Goal: Complete application form

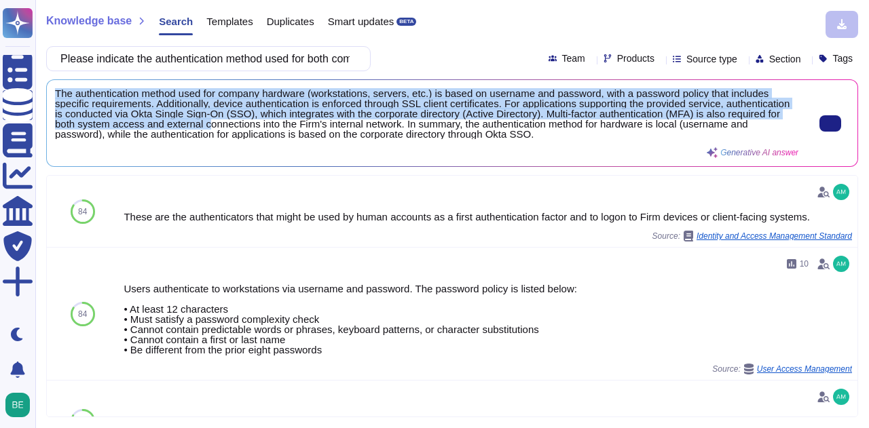
drag, startPoint x: 56, startPoint y: 91, endPoint x: 284, endPoint y: 122, distance: 230.2
click at [284, 122] on span "The authentication method used for company hardware (workstations, servers, etc…" at bounding box center [426, 113] width 743 height 51
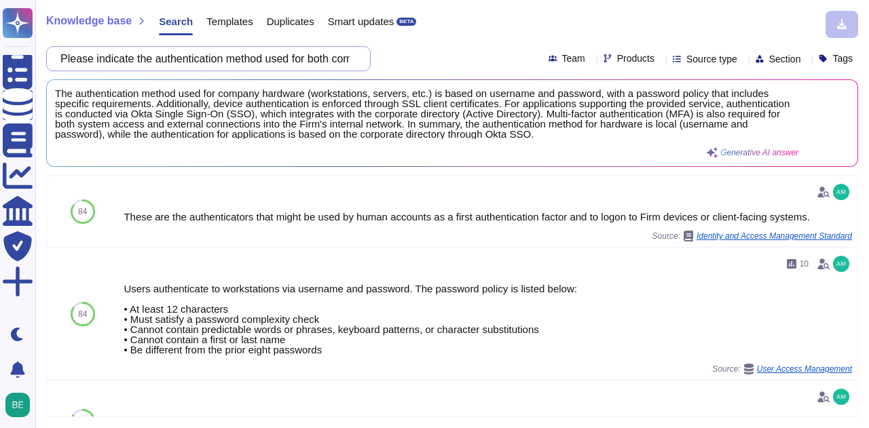
click at [211, 54] on input "Please indicate the authentication method used for both company hardware (works…" at bounding box center [205, 59] width 303 height 24
paste input "specify the authentication method used for Santander Group users to access the …"
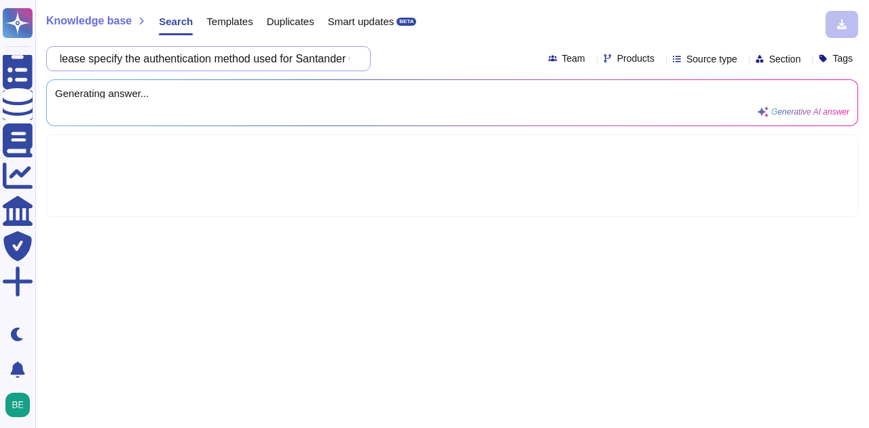
drag, startPoint x: 153, startPoint y: 58, endPoint x: 150, endPoint y: 64, distance: 7.6
click at [67, 59] on input "Please specify the authentication method used for Santander Group users to acce…" at bounding box center [205, 59] width 303 height 24
click at [219, 58] on input "Please specify the authentication method used for Santander Group users to acce…" at bounding box center [205, 59] width 303 height 24
drag, startPoint x: 315, startPoint y: 58, endPoint x: 261, endPoint y: 58, distance: 53.6
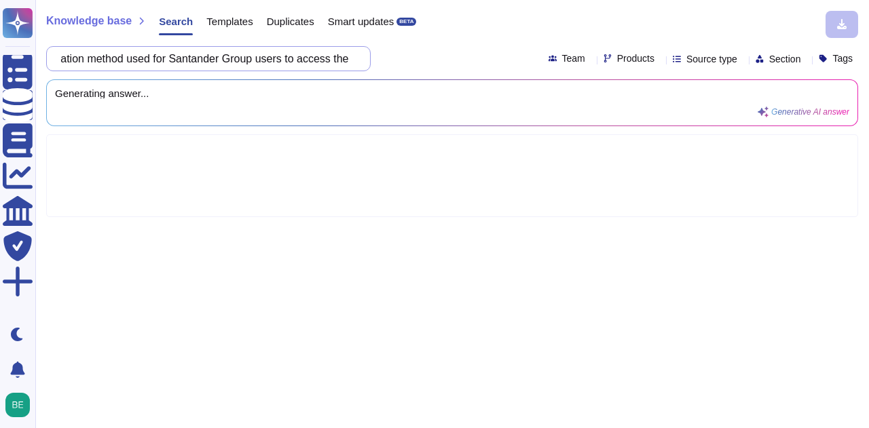
click at [261, 58] on input "Please specify the authentication method used for Santander Group users to acce…" at bounding box center [205, 59] width 303 height 24
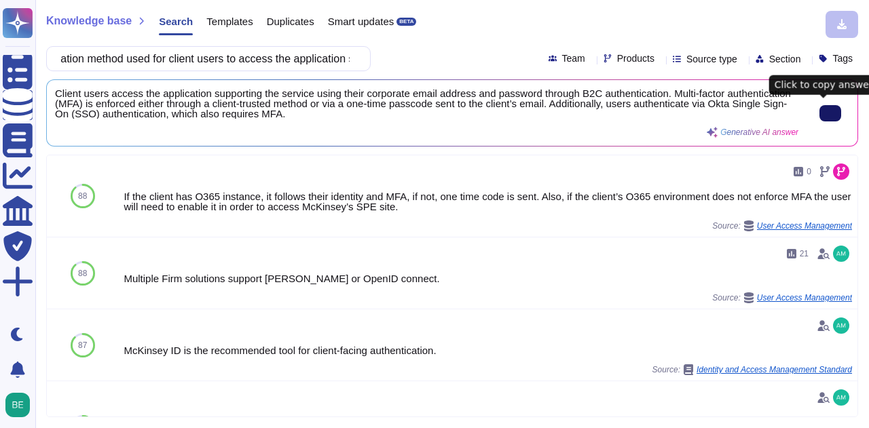
click at [830, 113] on icon at bounding box center [830, 113] width 0 height 0
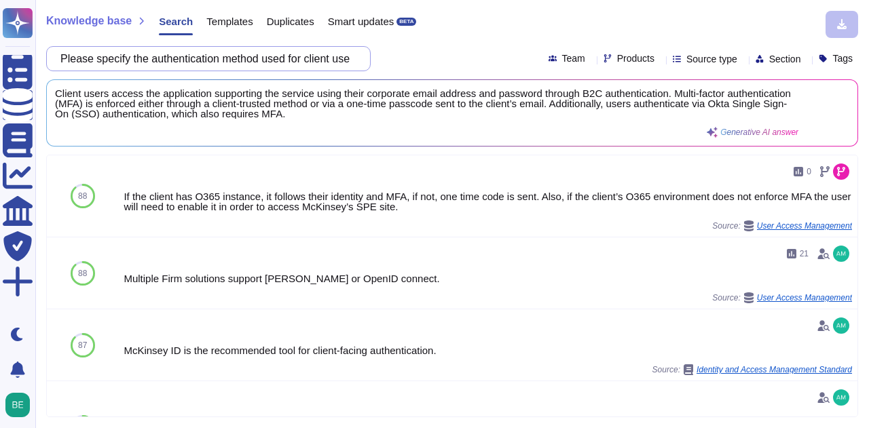
click at [244, 59] on input "Please specify the authentication method used for client users to access the ap…" at bounding box center [205, 59] width 303 height 24
paste input ". Please indicate the authentication methods used for connection/communication …"
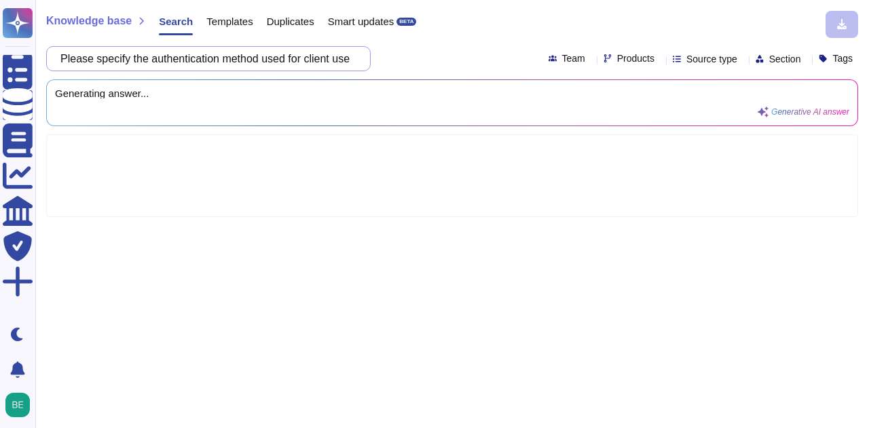
scroll to position [0, 262]
drag, startPoint x: 227, startPoint y: 58, endPoint x: 304, endPoint y: 62, distance: 77.5
click at [304, 62] on input ". Please indicate the authentication methods used for connection/communication …" at bounding box center [205, 59] width 303 height 24
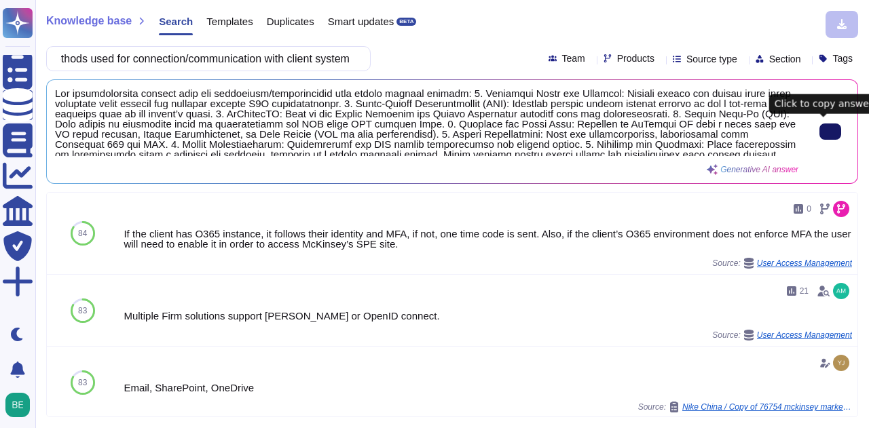
click at [832, 131] on button at bounding box center [830, 132] width 22 height 16
click at [229, 60] on input ". Please indicate the authentication methods used for connection/communication …" at bounding box center [205, 59] width 303 height 24
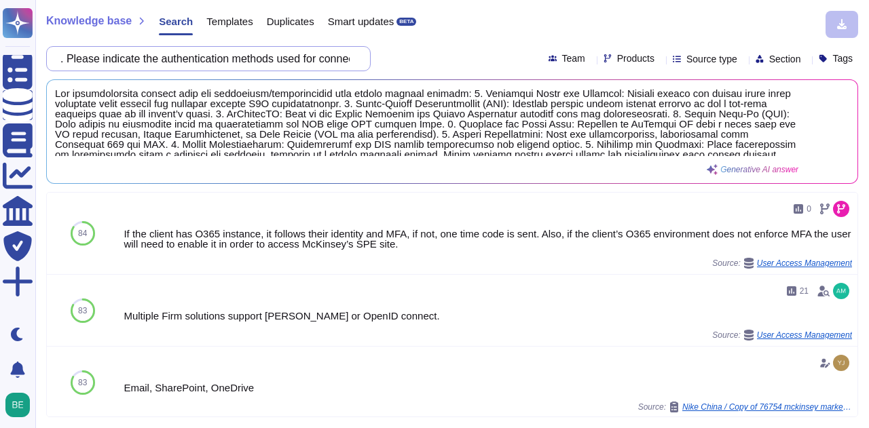
paste input "describe/provide detailed information about the multi-factor authentication mec…"
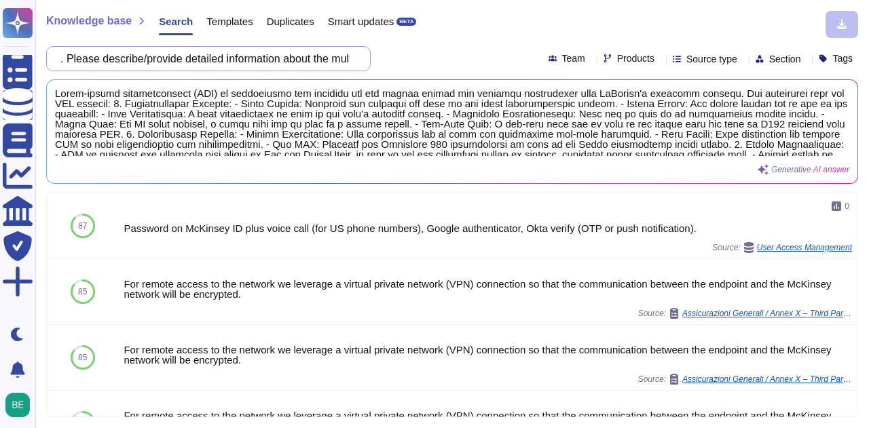
click at [242, 62] on input ". Please describe/provide detailed information about the multi-factor authentic…" at bounding box center [205, 59] width 303 height 24
click at [240, 60] on input ". Please describe/provide detailed information about the multi-factor authentic…" at bounding box center [205, 59] width 303 height 24
paste input "Please provide written confirmation that you do not use real data in developmen…"
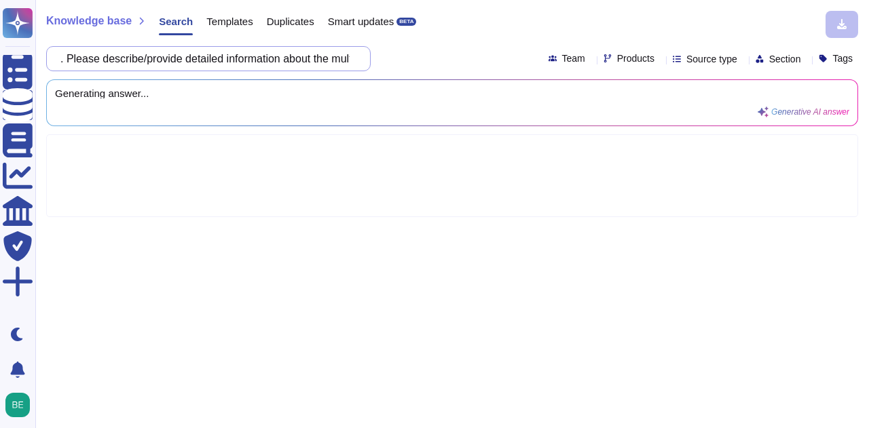
scroll to position [0, 396]
click at [236, 52] on input ". Please describe/provide detailed Please provide written confirmation that you…" at bounding box center [205, 59] width 303 height 24
click at [236, 56] on input ". Please describe/provide detailed Please provide written confirmation that you…" at bounding box center [205, 59] width 303 height 24
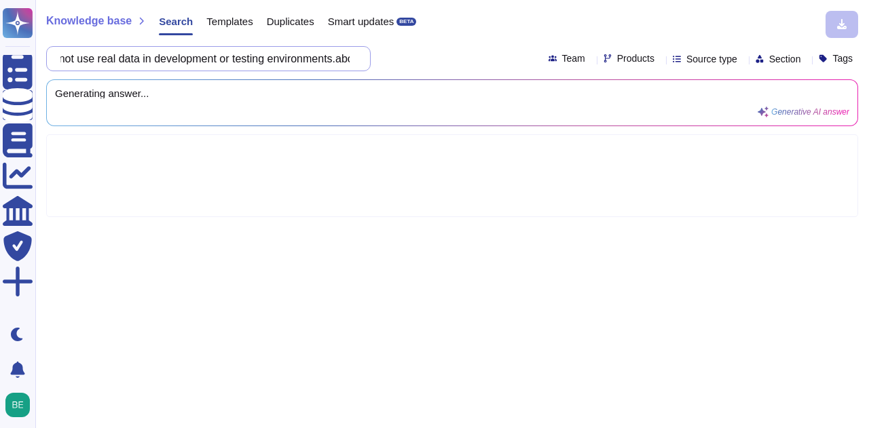
click at [236, 56] on input ". Please describe/provide detailed Please provide written confirmation that you…" at bounding box center [205, 59] width 303 height 24
paste input "Please provide written confirmation that you do not use real data in developmen…"
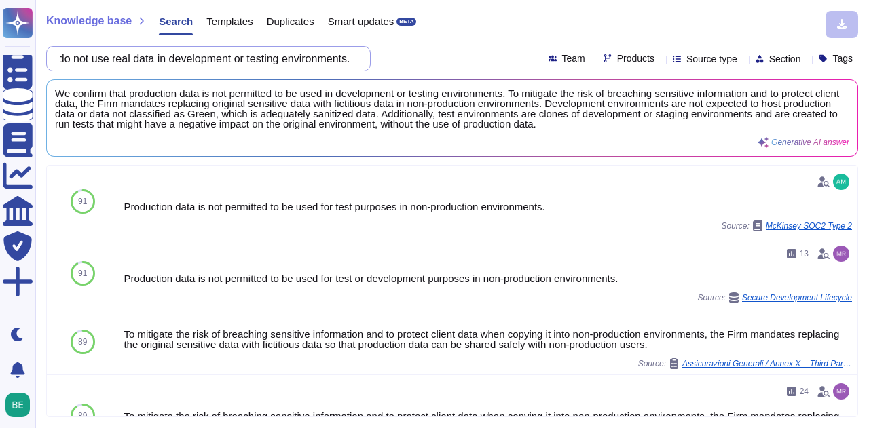
scroll to position [0, 0]
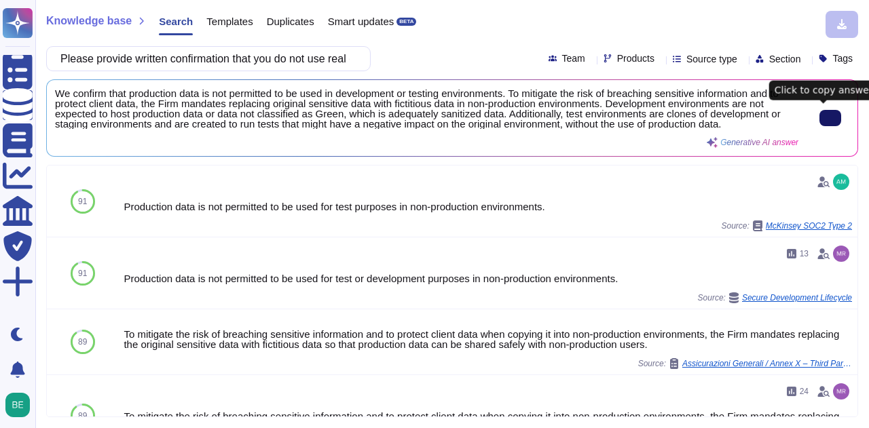
click at [316, 64] on input "Please provide written confirmation that you do not use real data in developmen…" at bounding box center [205, 59] width 303 height 24
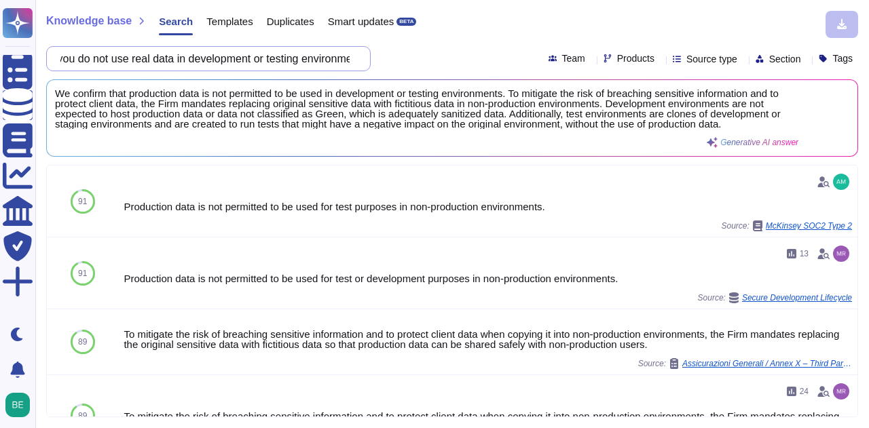
scroll to position [0, 232]
drag, startPoint x: 316, startPoint y: 64, endPoint x: 431, endPoint y: 69, distance: 114.8
click at [431, 69] on div "Please provide written confirmation that you do not use real data in developmen…" at bounding box center [452, 58] width 812 height 25
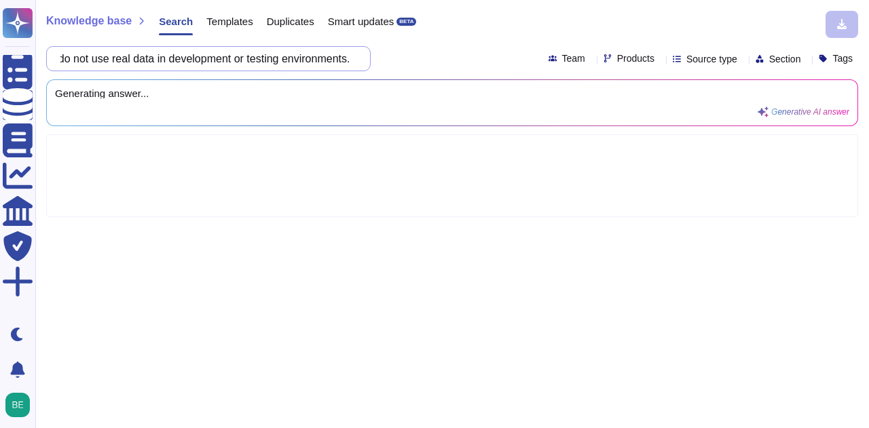
paste input "If the data is anonymized/masked, please provide a detailed description of the …"
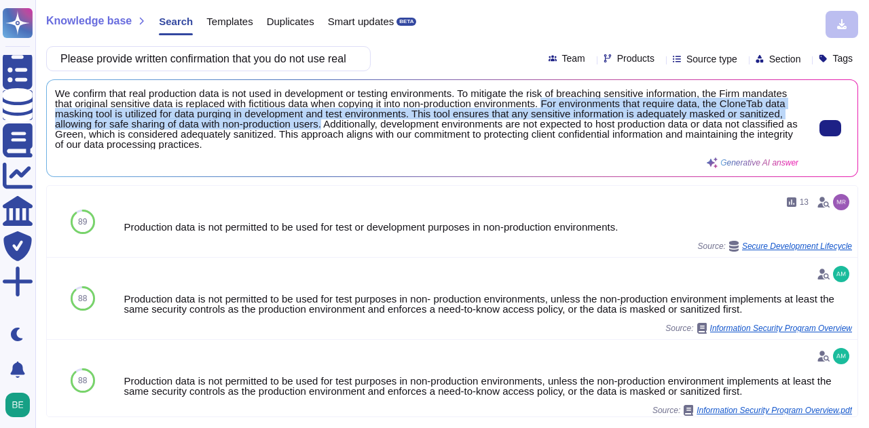
drag, startPoint x: 595, startPoint y: 102, endPoint x: 418, endPoint y: 122, distance: 177.6
click at [418, 122] on span "We confirm that real production data is not used in development or testing envi…" at bounding box center [426, 118] width 743 height 61
copy span "For environments that require data, the CloneTab data masking tool is utilized …"
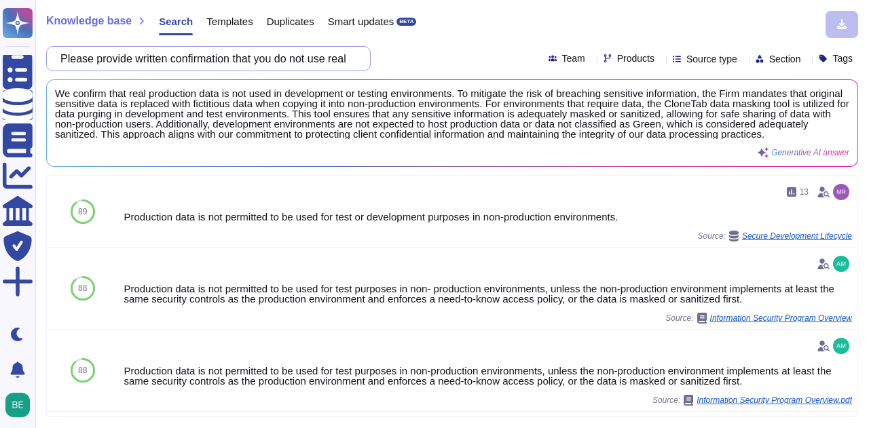
click at [170, 52] on input "Please provide written confirmation that you do not use real data in developmen…" at bounding box center [205, 59] width 303 height 24
click at [170, 54] on input "Please provide written confirmation that you do not use real data in developmen…" at bounding box center [205, 59] width 303 height 24
click at [170, 55] on input "Please provide written confirmation that you do not use real data in developmen…" at bounding box center [205, 59] width 303 height 24
paste input "describe/provide detailed information about the multi-factor authentication mec…"
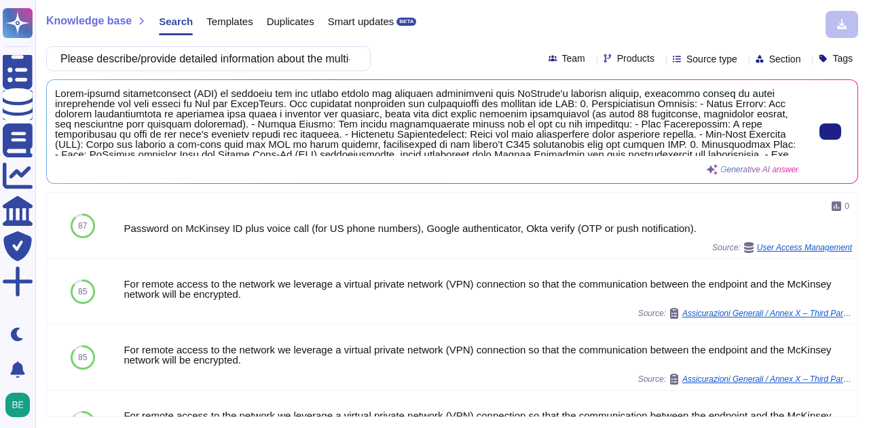
click at [310, 143] on span at bounding box center [426, 122] width 743 height 68
click at [841, 133] on span at bounding box center [834, 132] width 30 height 16
click at [831, 134] on button at bounding box center [830, 132] width 22 height 16
click at [151, 53] on input "Please describe/provide detailed information about the multi-factor authenticat…" at bounding box center [205, 59] width 303 height 24
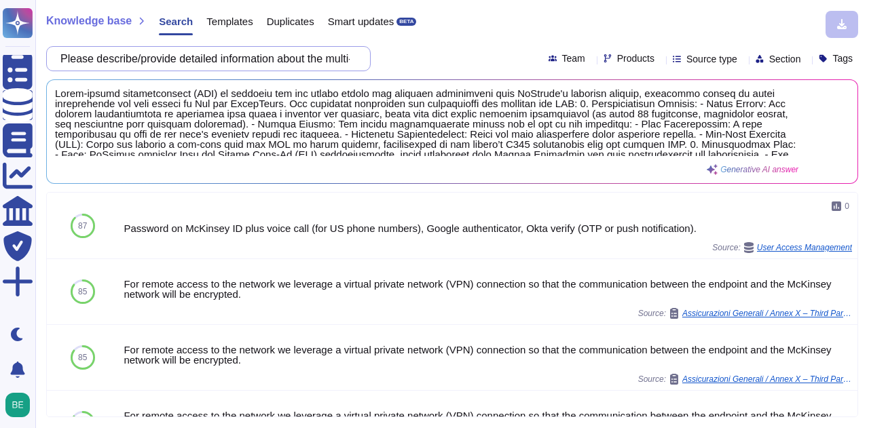
click at [151, 53] on input "Please describe/provide detailed information about the multi-factor authenticat…" at bounding box center [205, 59] width 303 height 24
paste input ". Please provide detailed information about the anti-malware solutions used on …"
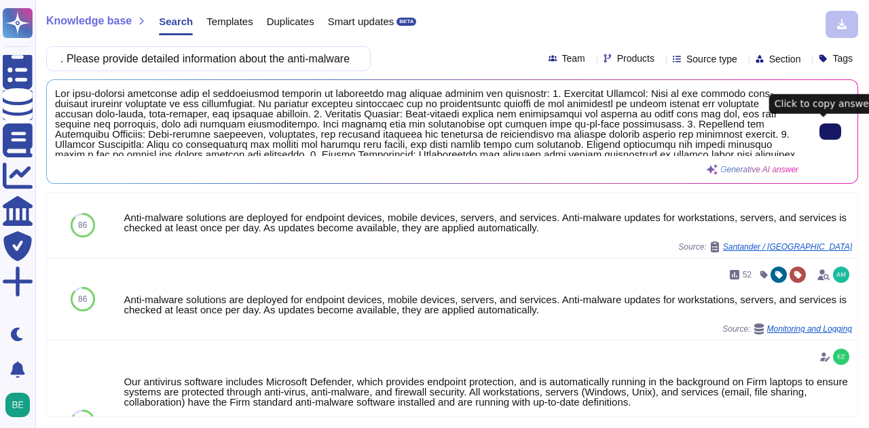
click at [830, 132] on icon at bounding box center [830, 132] width 0 height 0
click at [191, 44] on div "Knowledge base Search Templates Duplicates Smart updates BETA . Please provide …" at bounding box center [452, 214] width 834 height 428
click at [191, 56] on input ". Please provide detailed information about the anti-malware solutions used on …" at bounding box center [205, 59] width 303 height 24
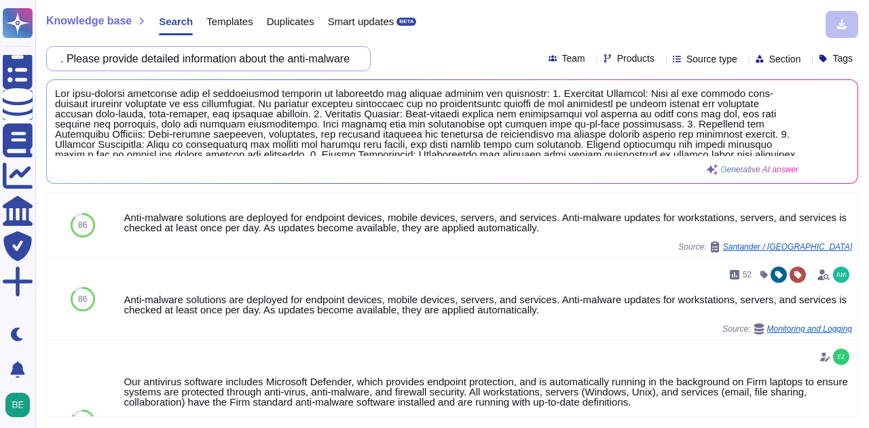
paste input "Please provide a technical description of the encryption system and the algorit…"
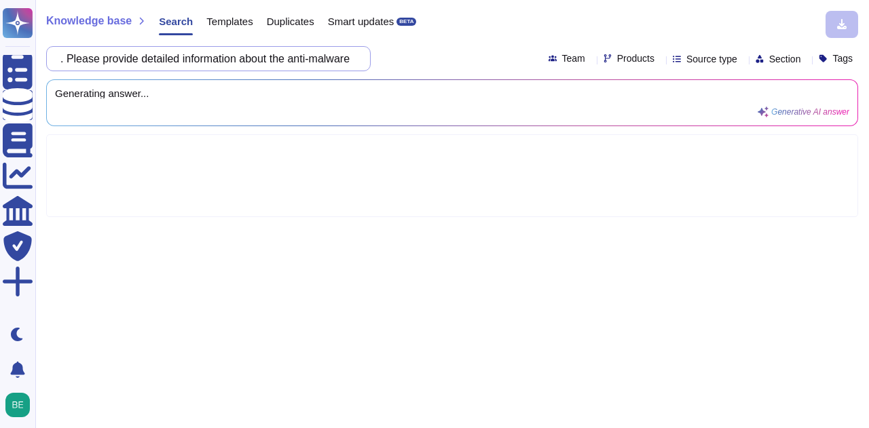
scroll to position [0, 320]
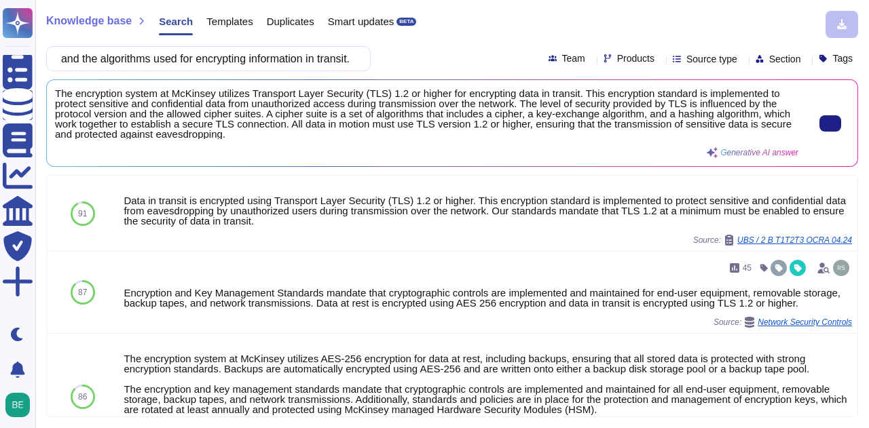
type input "Please provide a technical description of the encryption system and the algorit…"
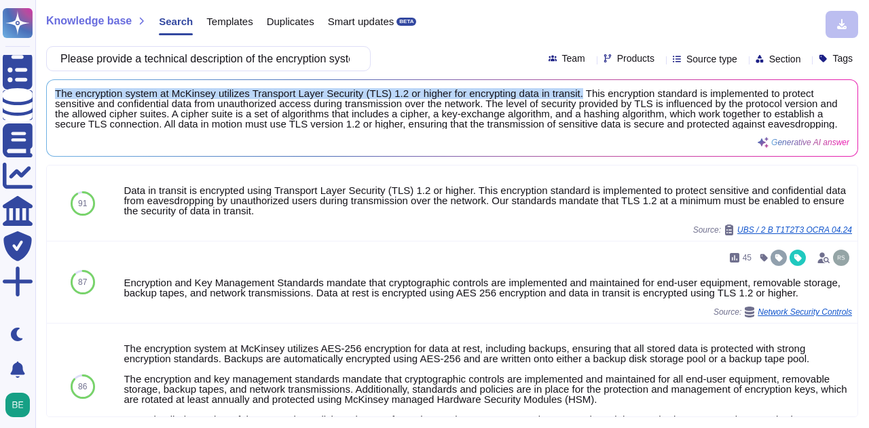
drag, startPoint x: 56, startPoint y: 90, endPoint x: 574, endPoint y: 85, distance: 518.7
click at [574, 85] on div "The encryption system at McKinsey utilizes Transport Layer Security (TLS) 1.2 o…" at bounding box center [452, 118] width 811 height 76
copy span "The encryption system at McKinsey utilizes Transport Layer Security (TLS) 1.2 o…"
